Goal: Information Seeking & Learning: Learn about a topic

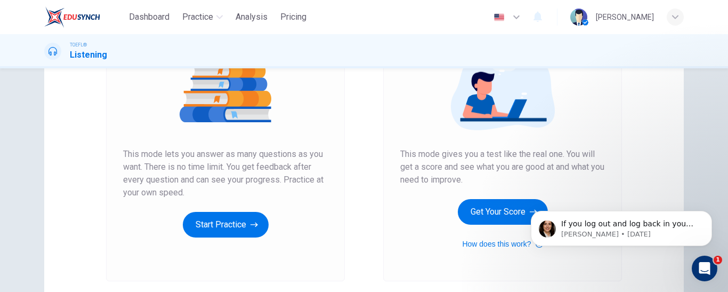
scroll to position [136, 0]
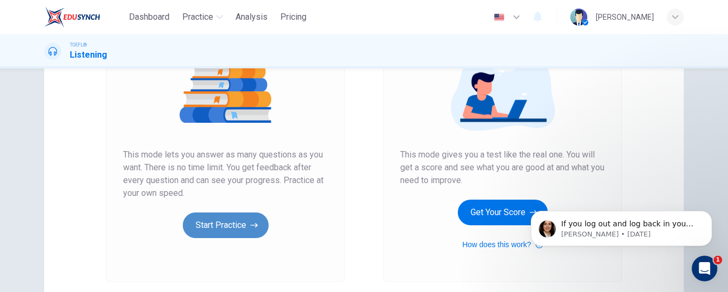
click at [244, 219] on button "Start Practice" at bounding box center [226, 225] width 86 height 26
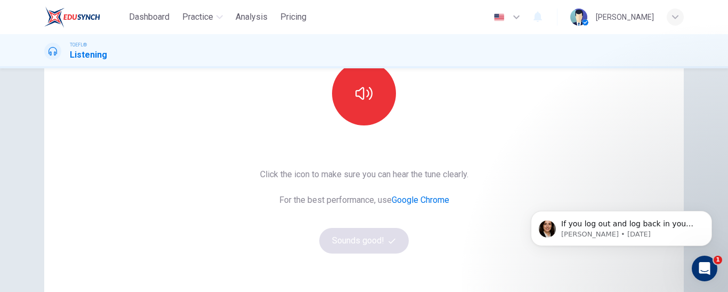
scroll to position [127, 0]
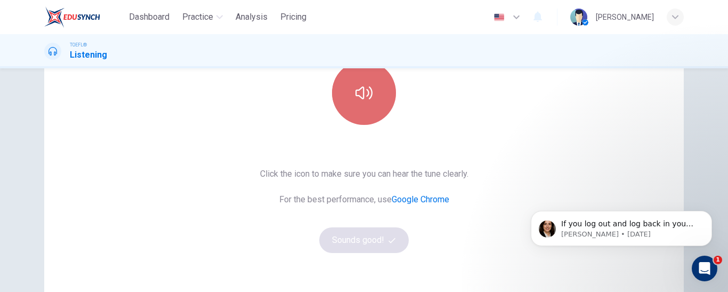
click at [355, 97] on icon "button" at bounding box center [363, 92] width 17 height 17
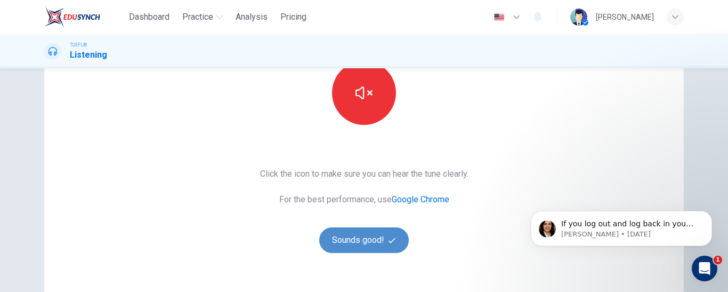
click at [360, 234] on button "Sounds good!" at bounding box center [364, 240] width 90 height 26
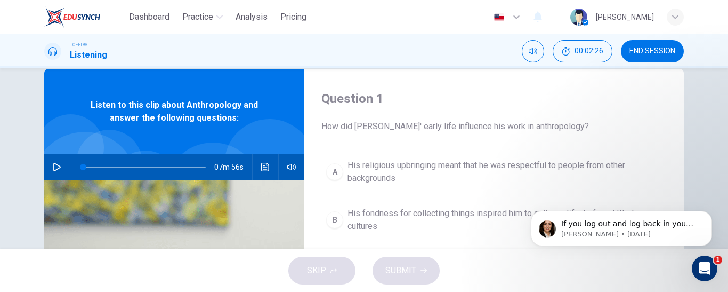
scroll to position [22, 0]
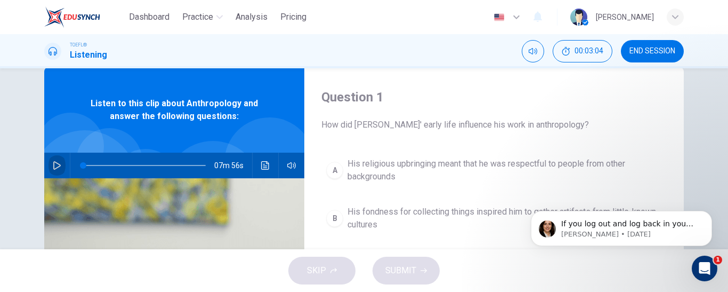
click at [53, 163] on icon "button" at bounding box center [57, 165] width 9 height 9
type input "0"
click at [60, 170] on button "button" at bounding box center [56, 165] width 17 height 26
type input "21"
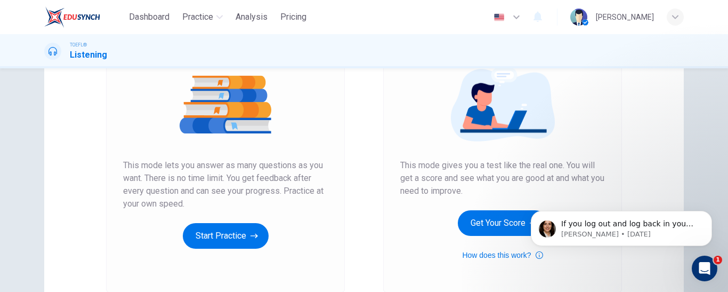
scroll to position [128, 0]
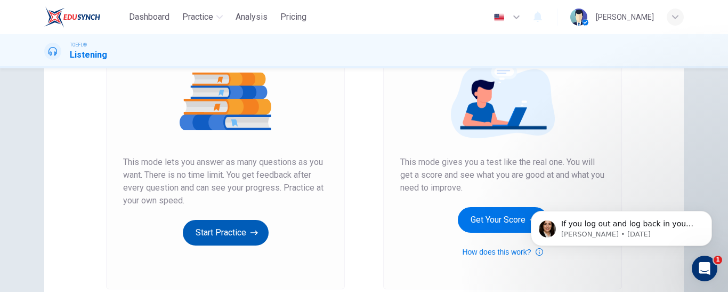
click at [246, 238] on button "Start Practice" at bounding box center [226, 233] width 86 height 26
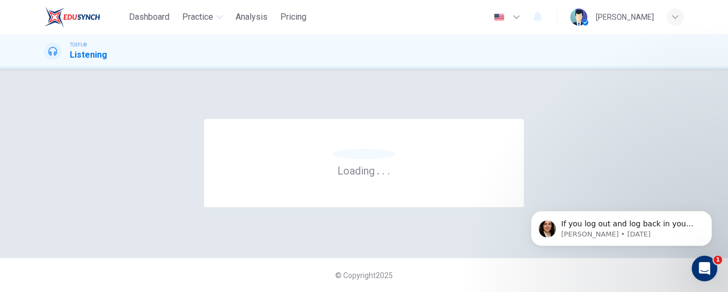
scroll to position [0, 0]
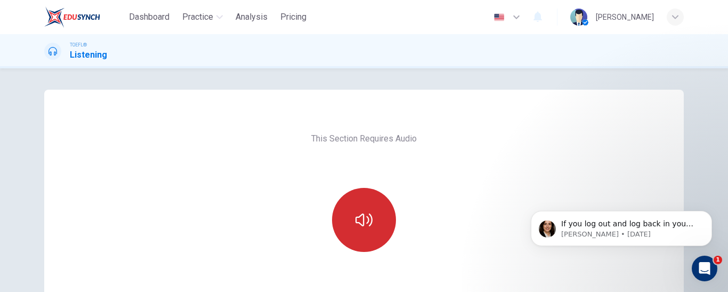
click at [383, 213] on button "button" at bounding box center [364, 220] width 64 height 64
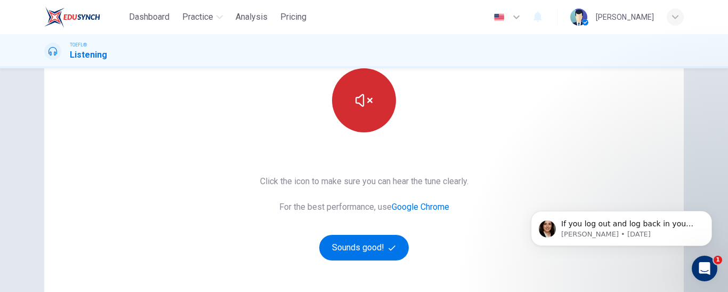
scroll to position [122, 0]
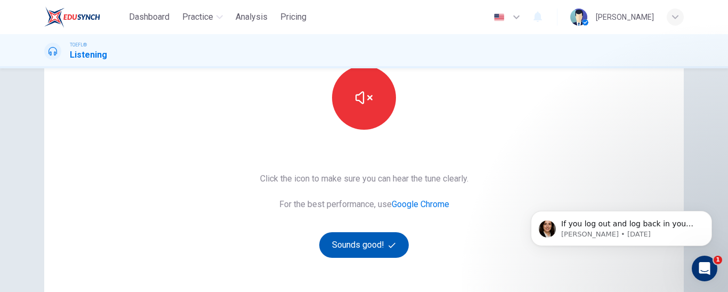
click at [376, 236] on button "Sounds good!" at bounding box center [364, 245] width 90 height 26
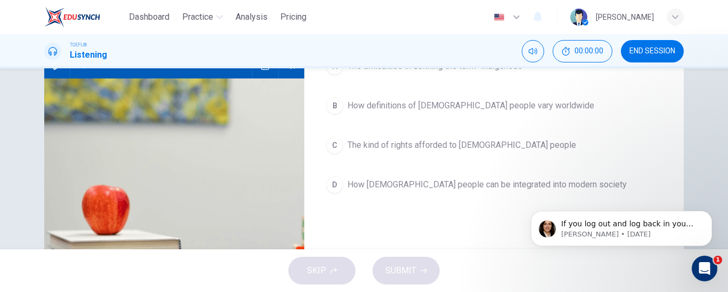
scroll to position [2, 0]
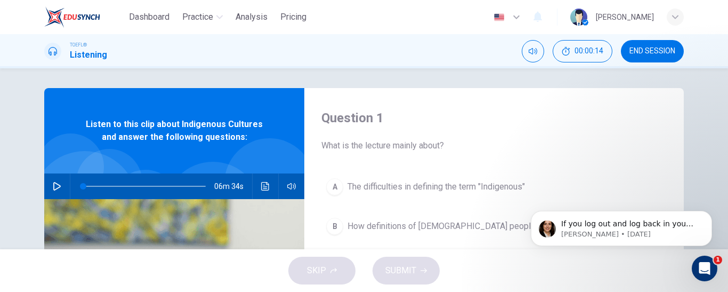
click at [55, 183] on icon "button" at bounding box center [57, 186] width 9 height 9
type input "0"
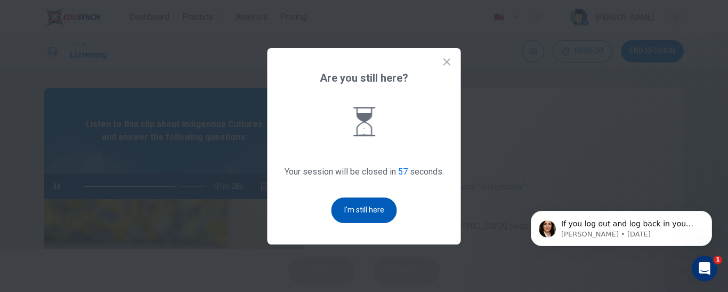
click at [342, 208] on button "I'm still here" at bounding box center [364, 210] width 66 height 26
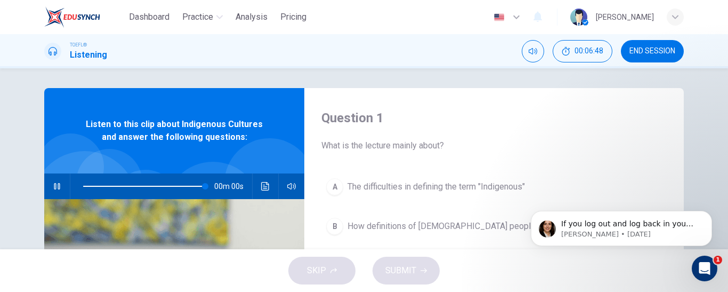
type input "0"
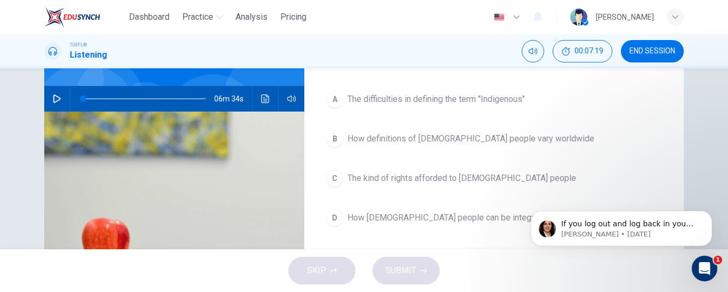
scroll to position [91, 0]
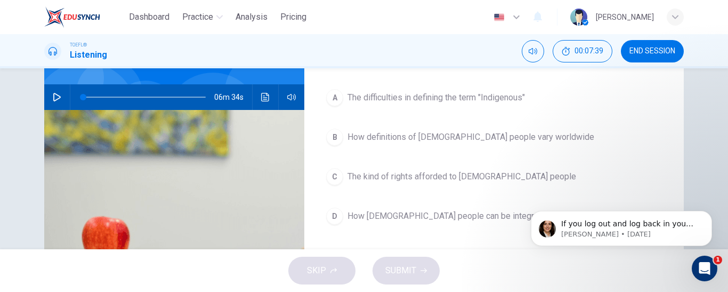
click at [331, 104] on div "A" at bounding box center [334, 97] width 17 height 17
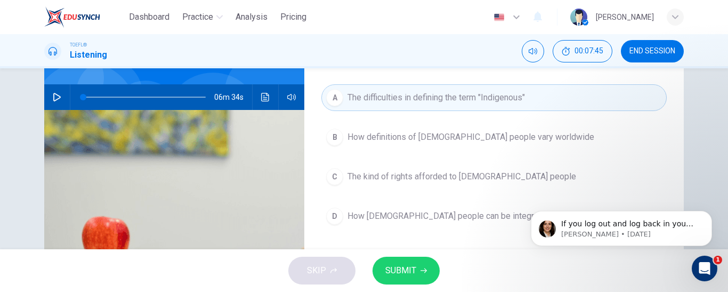
drag, startPoint x: 422, startPoint y: 277, endPoint x: 412, endPoint y: 94, distance: 182.5
click at [413, 94] on div "Dashboard Practice Analysis Pricing English en ​ Natalia Nuñez TOEFL® Listening…" at bounding box center [364, 146] width 728 height 292
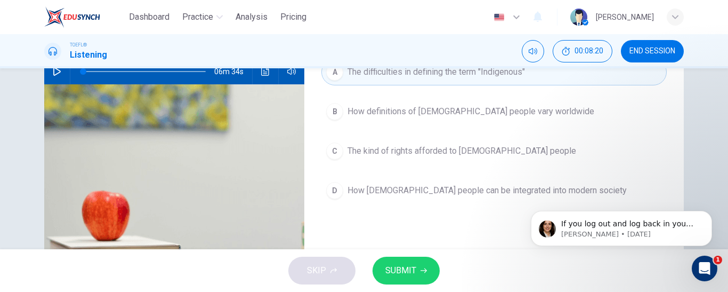
scroll to position [111, 0]
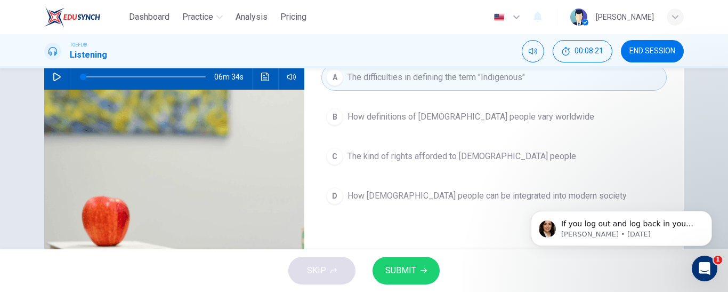
click at [442, 85] on button "A The difficulties in defining the term "Indigenous"" at bounding box center [493, 77] width 345 height 27
click at [346, 232] on div "Question 1 What is the lecture mainly about? A The difficulties in defining the…" at bounding box center [493, 164] width 379 height 370
click at [343, 112] on button "B How definitions of Indigenous people vary worldwide" at bounding box center [493, 116] width 345 height 27
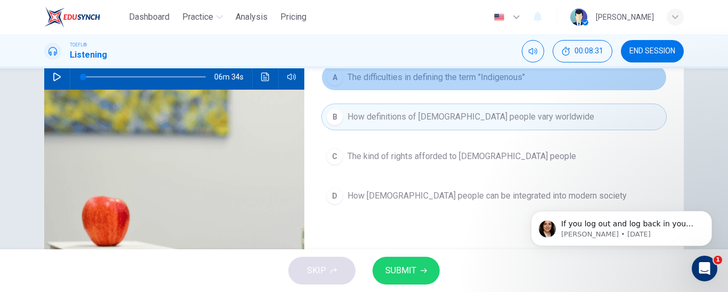
click at [329, 78] on div "A" at bounding box center [334, 77] width 17 height 17
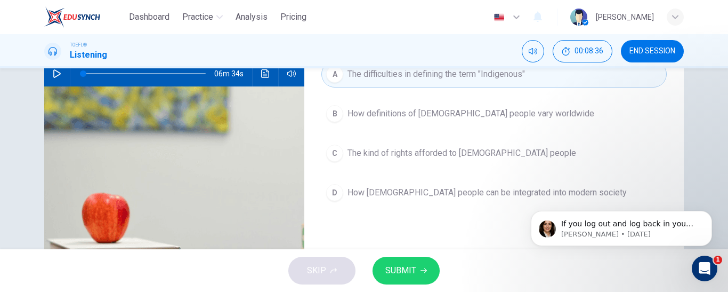
scroll to position [114, 0]
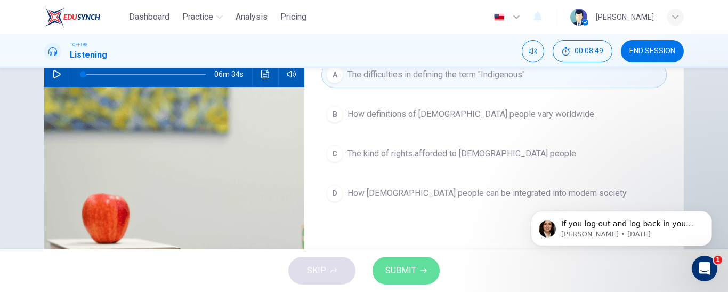
click at [420, 270] on icon "button" at bounding box center [423, 270] width 6 height 6
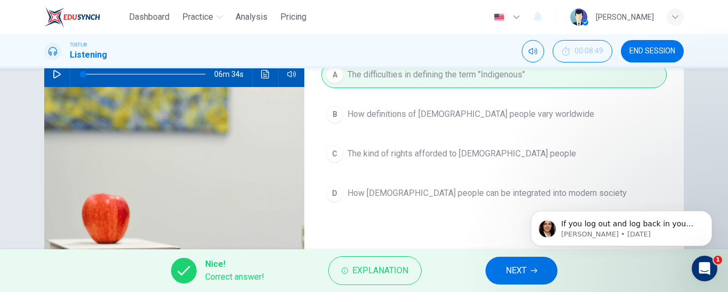
click at [507, 271] on span "NEXT" at bounding box center [516, 270] width 21 height 15
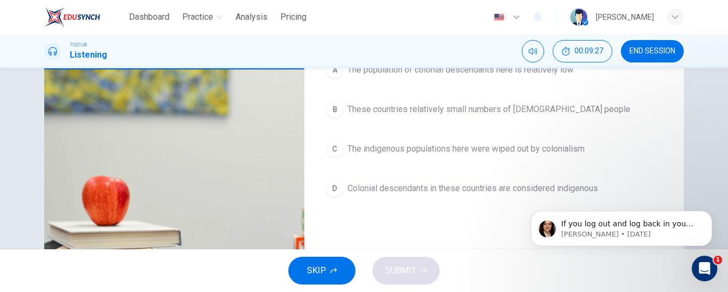
scroll to position [134, 0]
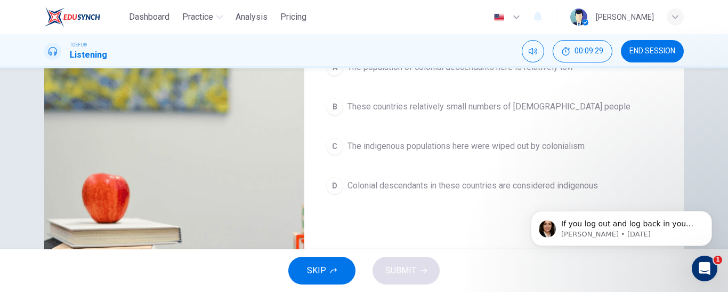
click at [500, 179] on span "Colonial descendants in these countries are considered indigenous" at bounding box center [472, 185] width 250 height 13
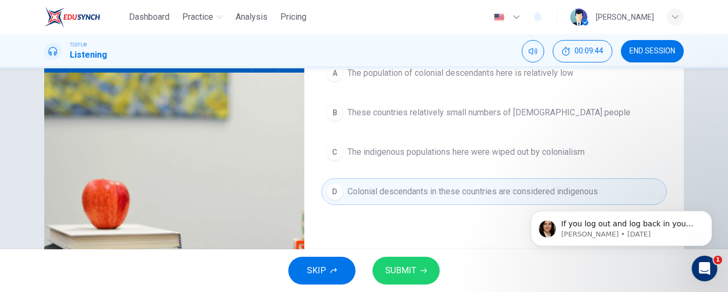
scroll to position [131, 0]
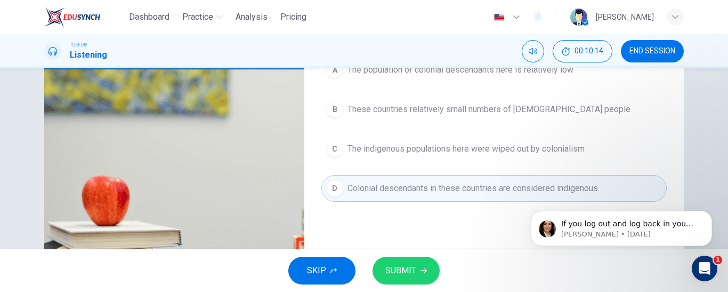
click at [406, 272] on span "SUBMIT" at bounding box center [400, 270] width 31 height 15
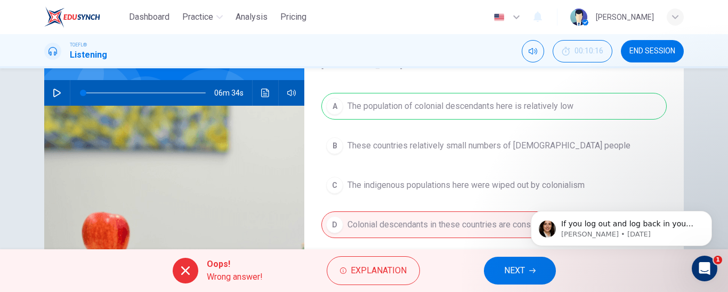
scroll to position [91, 0]
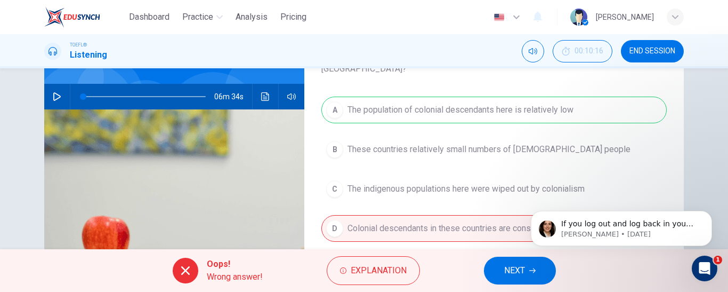
click at [506, 270] on span "NEXT" at bounding box center [514, 270] width 21 height 15
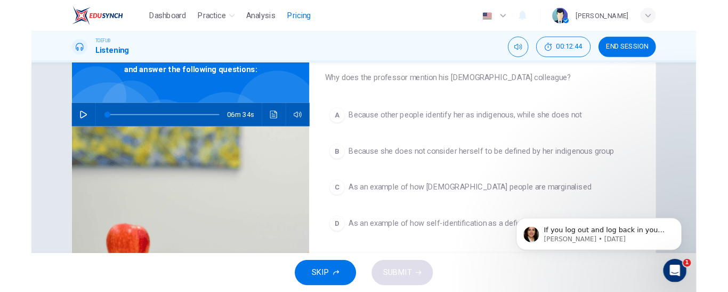
scroll to position [62, 0]
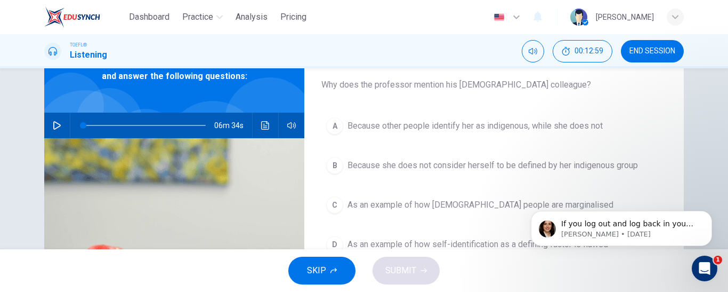
click at [457, 48] on div "TOEFL® Listening 00:12:59 END SESSION" at bounding box center [364, 51] width 674 height 22
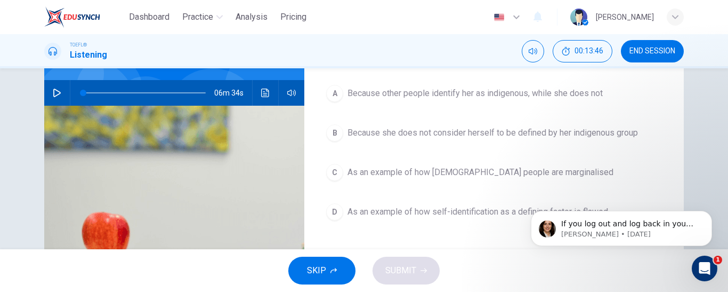
scroll to position [96, 0]
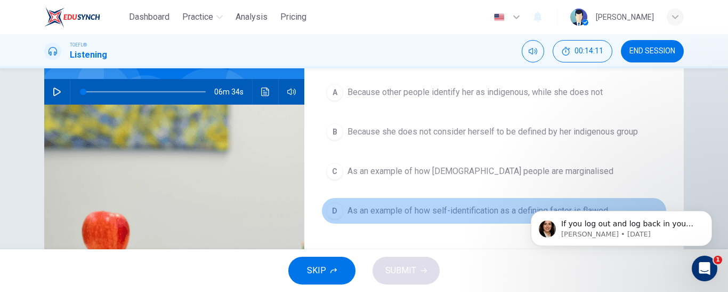
click at [434, 217] on button "D As an example of how self-identification as a defining factor is flawed" at bounding box center [493, 210] width 345 height 27
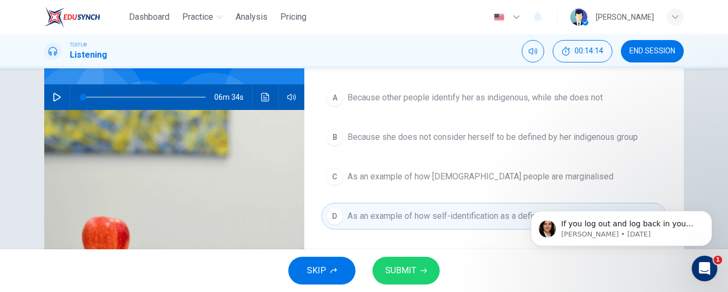
scroll to position [90, 0]
click at [421, 272] on icon "button" at bounding box center [423, 270] width 6 height 6
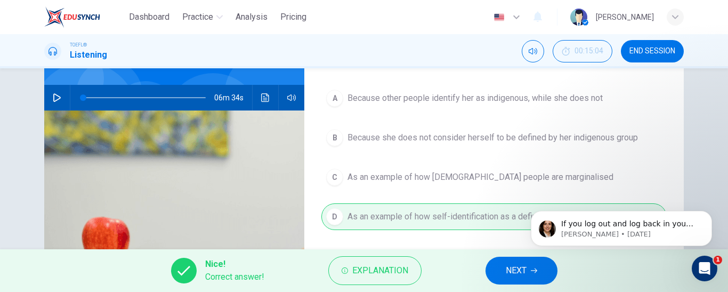
click at [508, 272] on span "NEXT" at bounding box center [516, 270] width 21 height 15
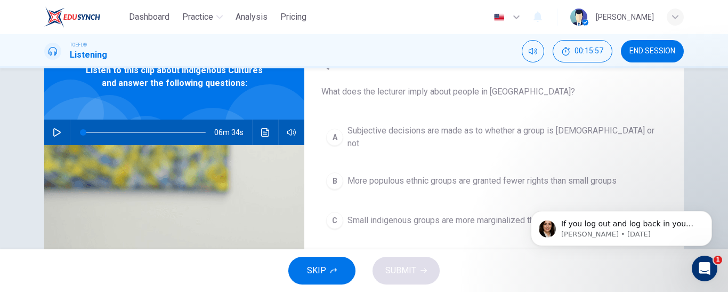
scroll to position [55, 0]
click at [462, 140] on button "A Subjective decisions are made as to whether a group is indigenous or not" at bounding box center [493, 137] width 345 height 35
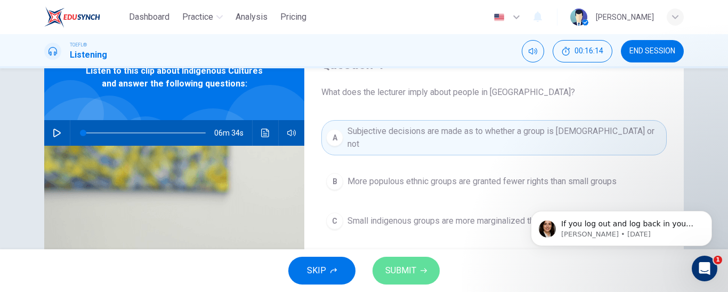
click at [408, 271] on span "SUBMIT" at bounding box center [400, 270] width 31 height 15
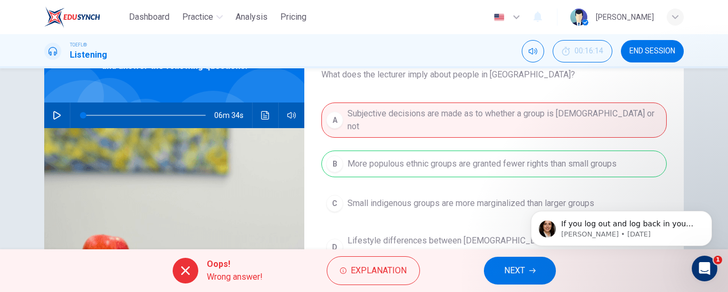
scroll to position [72, 0]
click at [496, 266] on button "NEXT" at bounding box center [520, 270] width 72 height 28
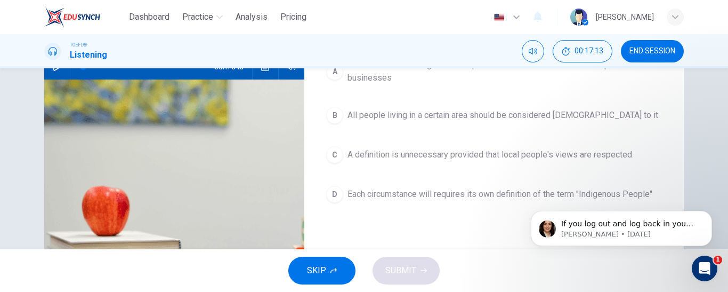
scroll to position [120, 0]
click at [458, 154] on span "A definition is unnecessary provided that local people's views are respected" at bounding box center [489, 155] width 285 height 13
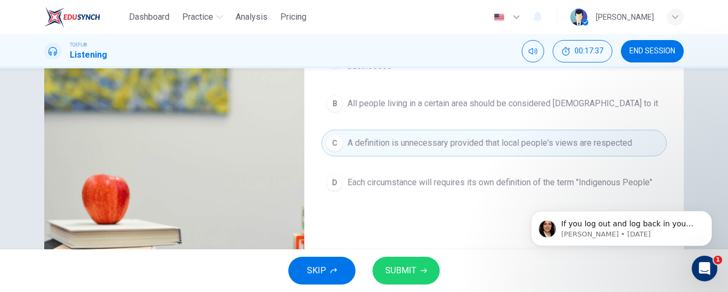
scroll to position [133, 0]
click at [419, 276] on button "SUBMIT" at bounding box center [406, 270] width 67 height 28
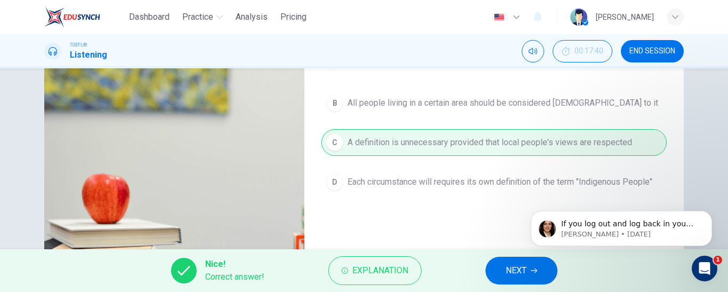
click at [523, 272] on span "NEXT" at bounding box center [516, 270] width 21 height 15
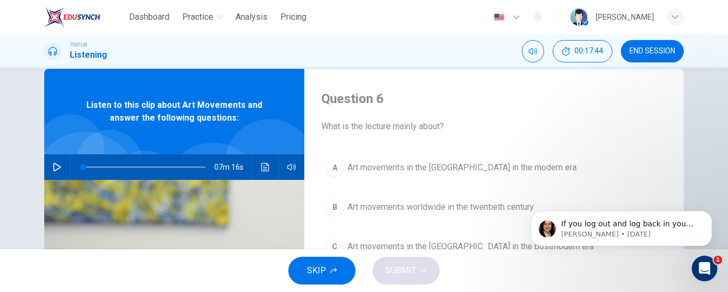
scroll to position [21, 0]
click at [484, 84] on div "Question 6 What is the lecture mainly about? A Art movements in the Western Wor…" at bounding box center [493, 253] width 379 height 370
click at [54, 165] on icon "button" at bounding box center [57, 166] width 9 height 9
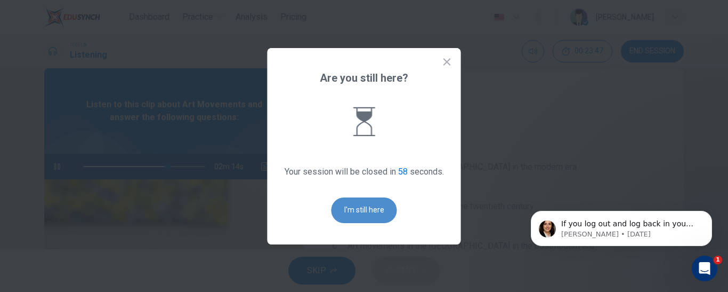
click at [347, 208] on button "I'm still here" at bounding box center [364, 210] width 66 height 26
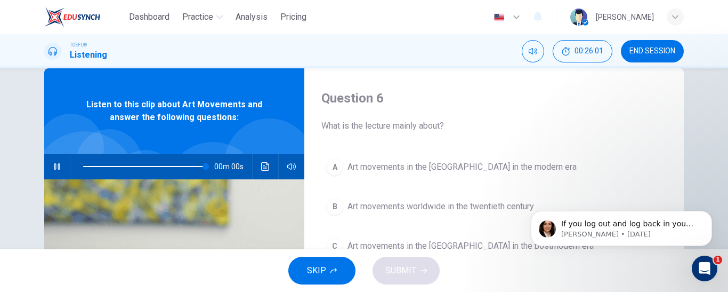
type input "0"
click at [450, 134] on div "Question 6 What is the lecture mainly about? A Art movements in the Western Wor…" at bounding box center [493, 253] width 379 height 370
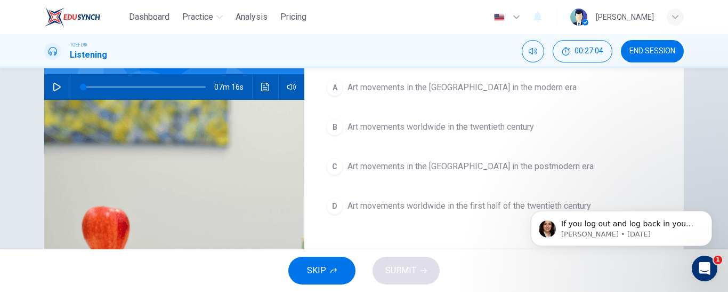
scroll to position [101, 0]
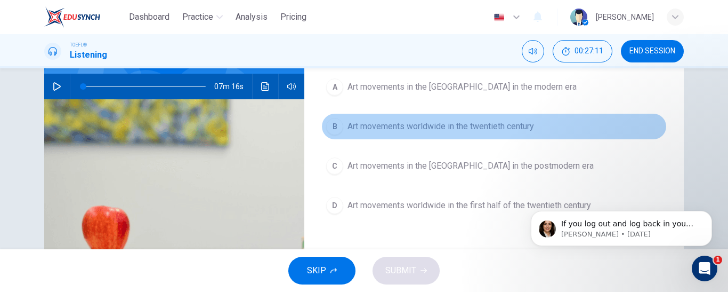
click at [525, 133] on button "B Art movements worldwide in the twentieth century" at bounding box center [493, 126] width 345 height 27
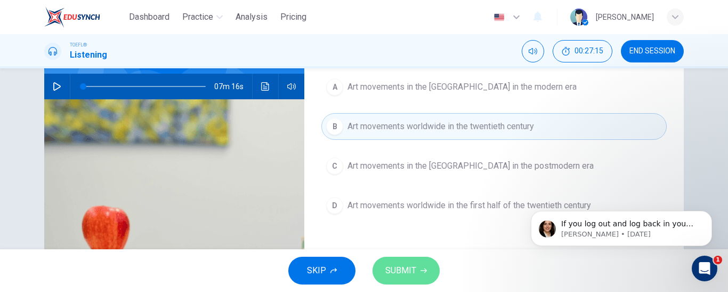
click at [434, 272] on button "SUBMIT" at bounding box center [406, 270] width 67 height 28
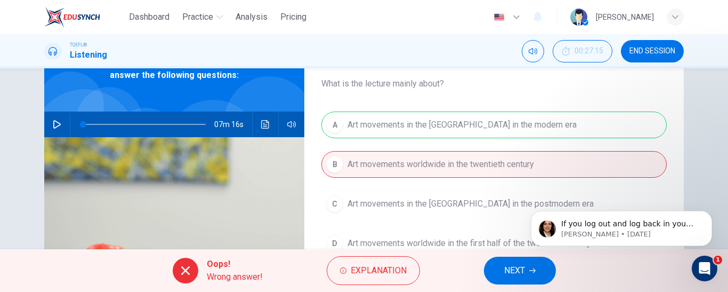
scroll to position [63, 0]
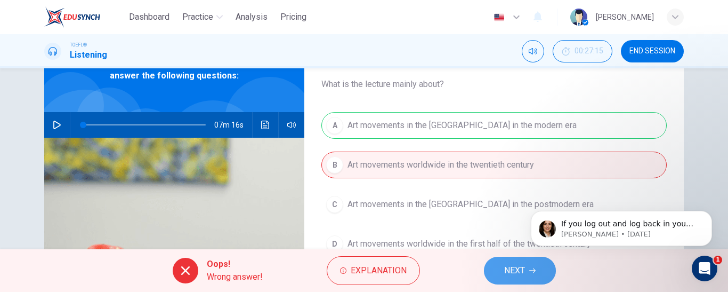
click at [501, 261] on button "NEXT" at bounding box center [520, 270] width 72 height 28
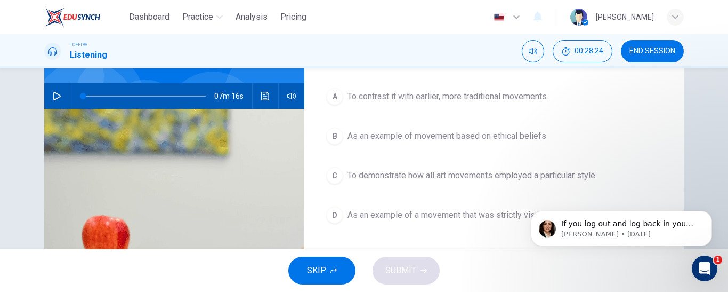
scroll to position [91, 0]
click at [481, 211] on span "As an example of a movement that was strictly visual" at bounding box center [446, 215] width 198 height 13
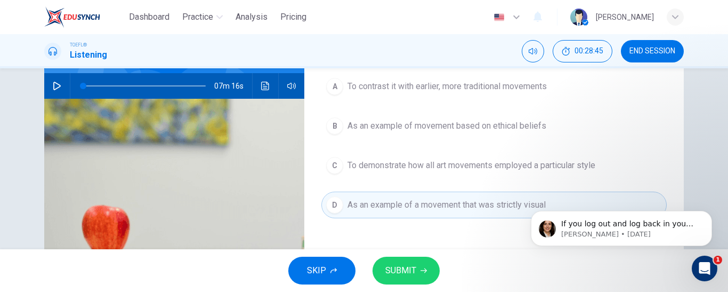
scroll to position [102, 0]
click at [418, 265] on button "SUBMIT" at bounding box center [406, 270] width 67 height 28
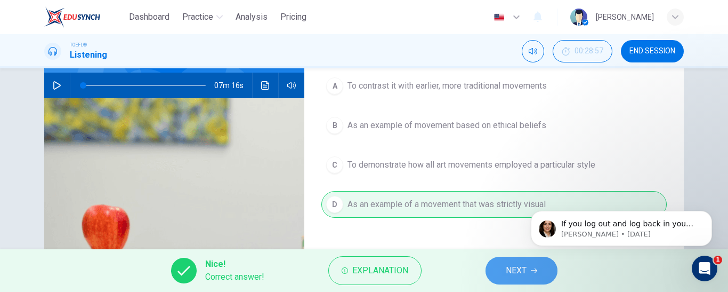
click at [512, 270] on span "NEXT" at bounding box center [516, 270] width 21 height 15
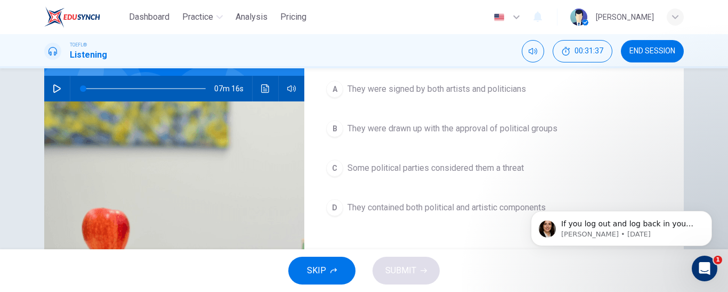
scroll to position [100, 0]
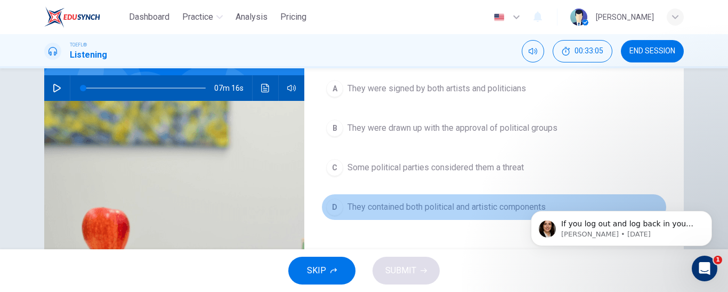
click at [444, 209] on span "They contained both political and artistic components" at bounding box center [446, 206] width 198 height 13
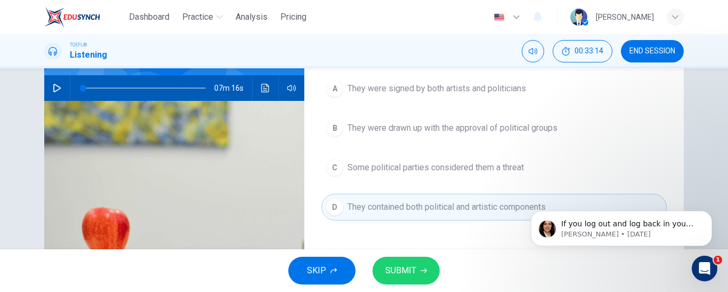
click at [480, 127] on span "They were drawn up with the approval of political groups" at bounding box center [452, 128] width 210 height 13
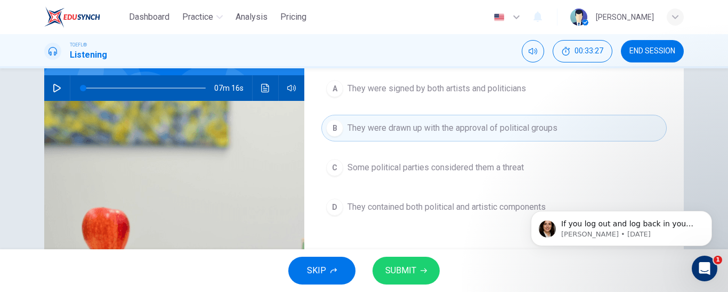
click at [403, 273] on span "SUBMIT" at bounding box center [400, 270] width 31 height 15
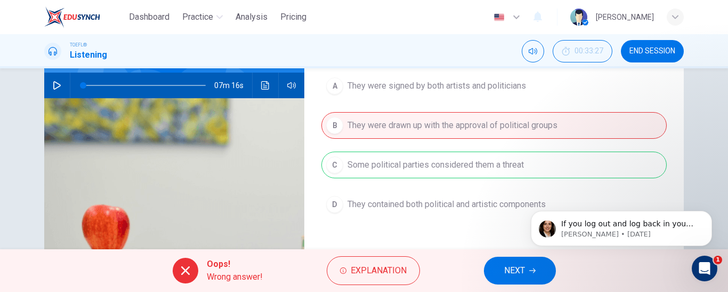
scroll to position [96, 0]
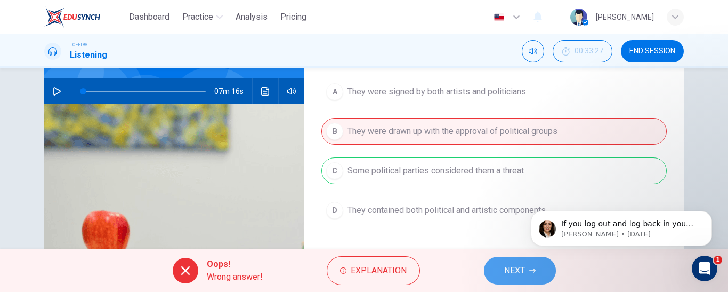
click at [511, 267] on span "NEXT" at bounding box center [514, 270] width 21 height 15
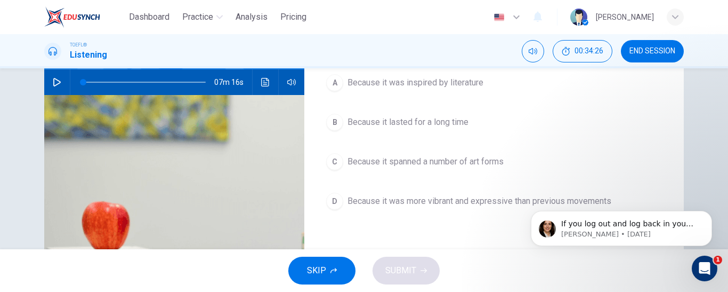
scroll to position [106, 0]
click at [520, 203] on span "Because it was more vibrant and expressive than previous movements" at bounding box center [479, 200] width 264 height 13
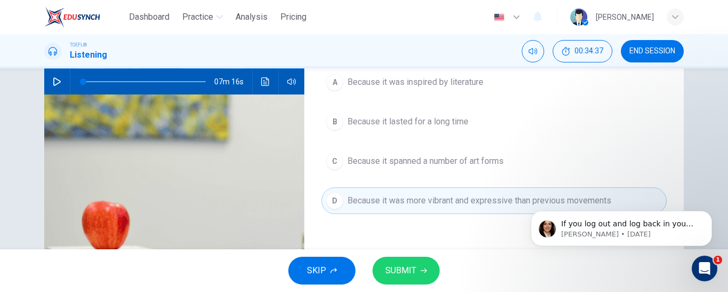
click at [412, 271] on span "SUBMIT" at bounding box center [400, 270] width 31 height 15
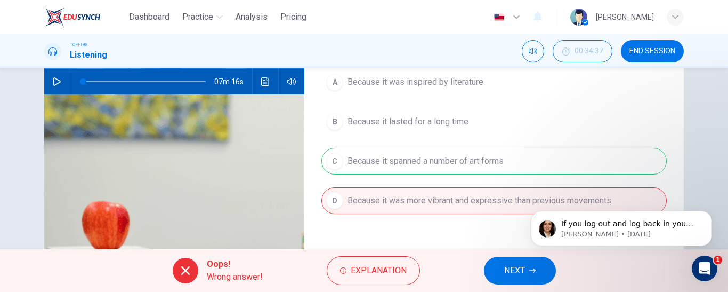
click at [499, 265] on button "NEXT" at bounding box center [520, 270] width 72 height 28
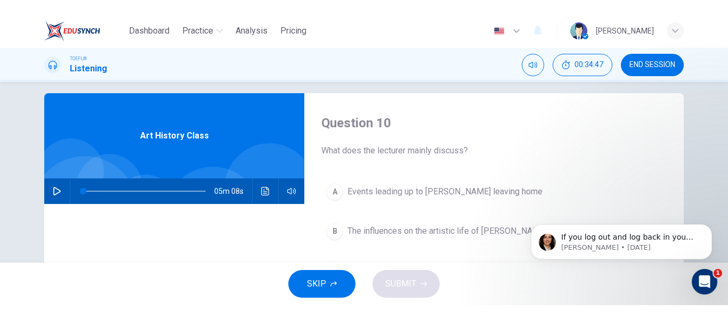
scroll to position [10, 0]
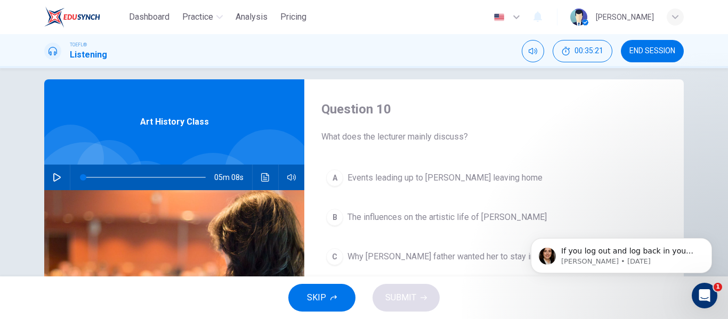
click at [330, 59] on div "TOEFL® Listening 00:35:21 END SESSION" at bounding box center [364, 51] width 674 height 22
click at [686, 197] on div "If you log out and log back in you will see it. Katherine • 4d ago" at bounding box center [621, 206] width 196 height 133
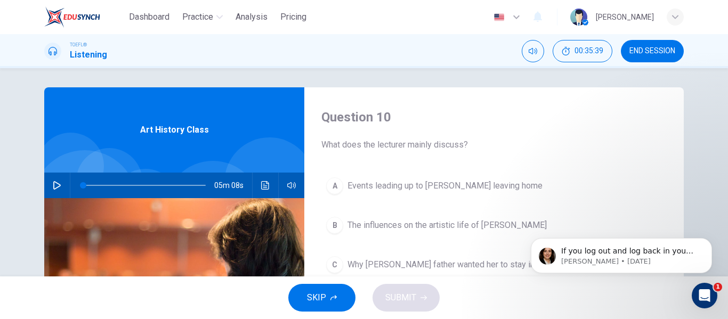
scroll to position [0, 0]
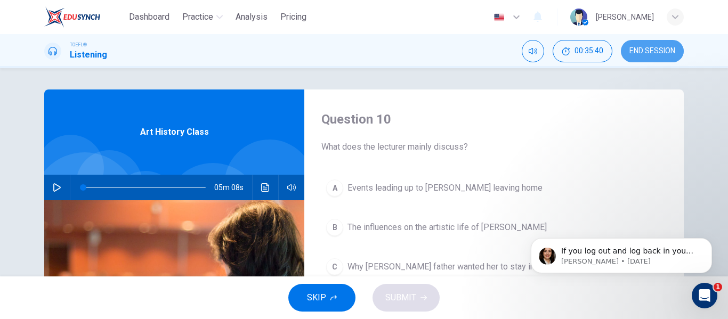
click at [667, 45] on button "END SESSION" at bounding box center [652, 51] width 63 height 22
